Goal: Entertainment & Leisure: Consume media (video, audio)

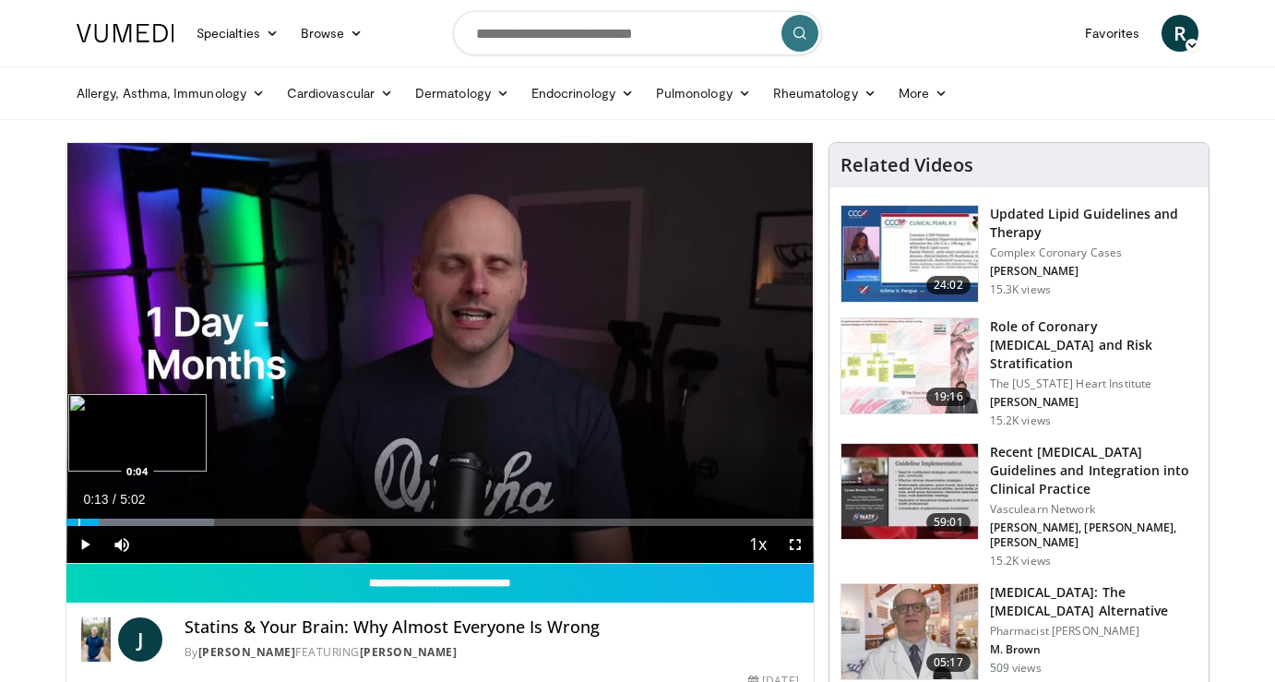
click at [78, 521] on div "Progress Bar" at bounding box center [79, 521] width 2 height 7
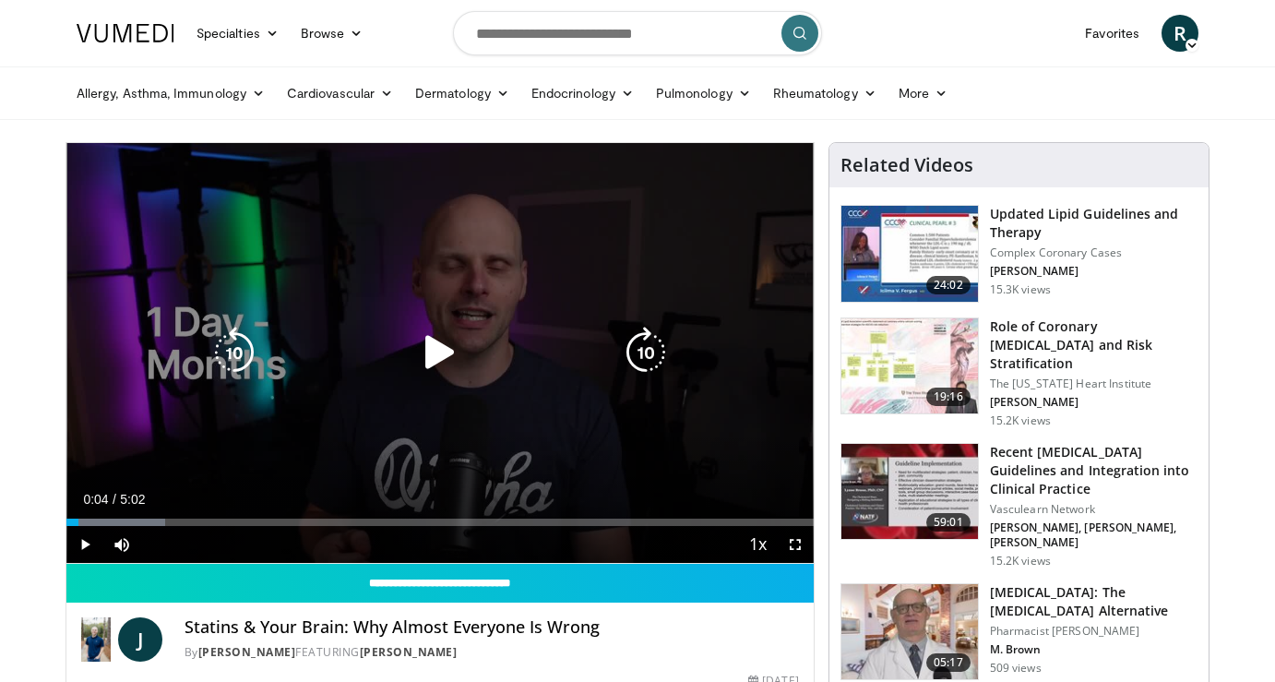
click at [446, 349] on icon "Video Player" at bounding box center [440, 353] width 52 height 52
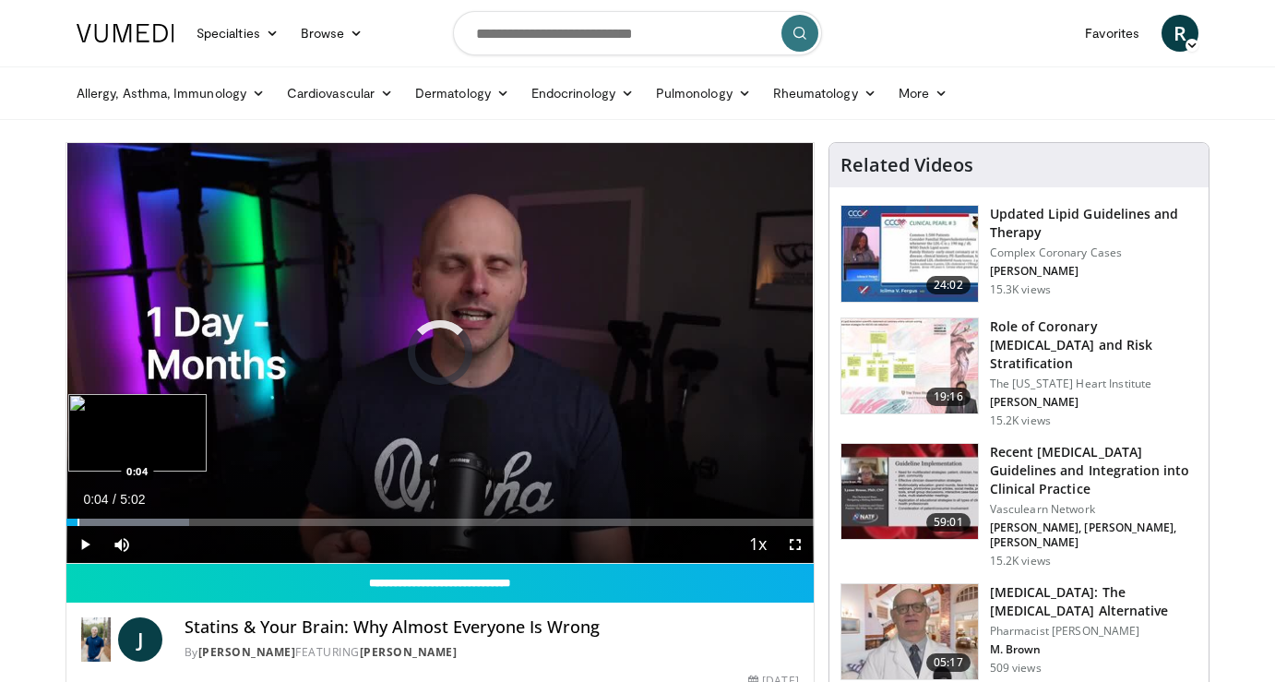
click at [77, 524] on div "Progress Bar" at bounding box center [78, 521] width 2 height 7
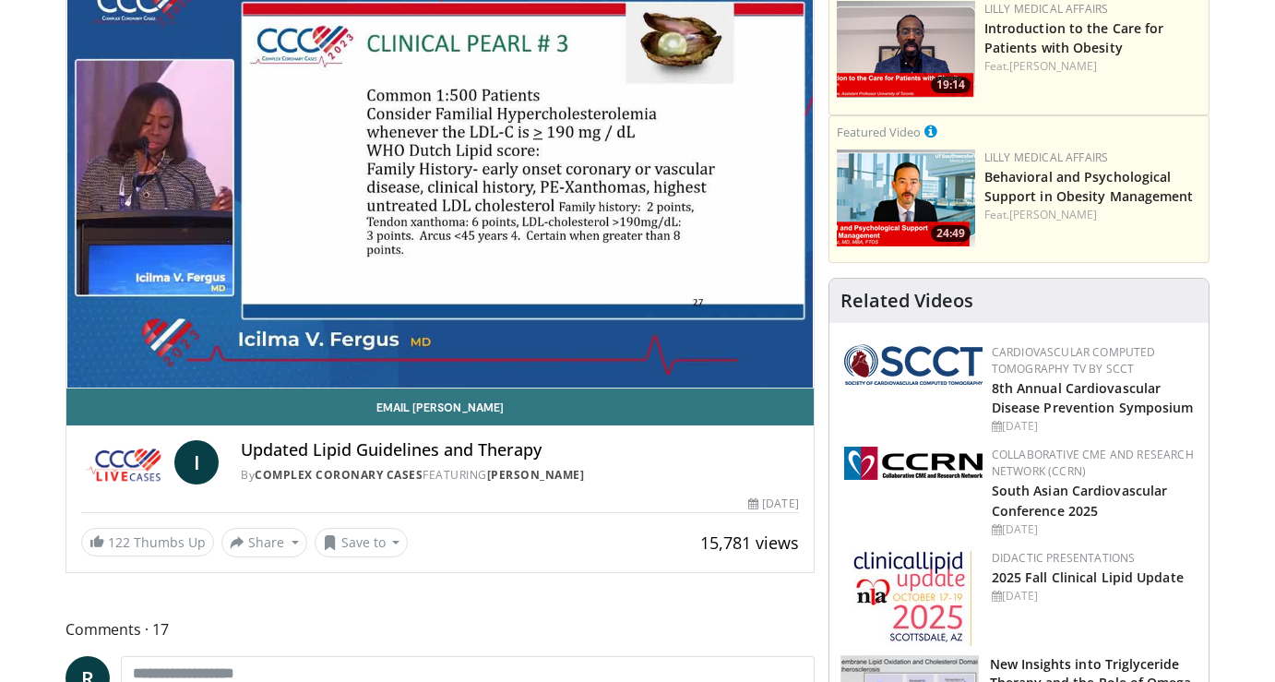
scroll to position [195, 0]
